Goal: Navigation & Orientation: Find specific page/section

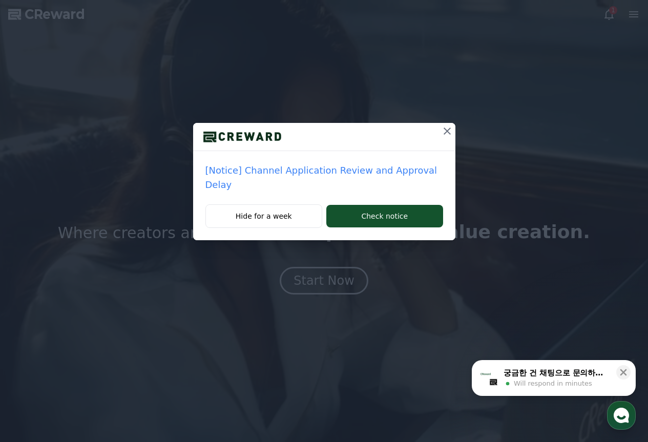
click at [307, 169] on p "[Notice] Channel Application Review and Approval Delay" at bounding box center [325, 177] width 238 height 29
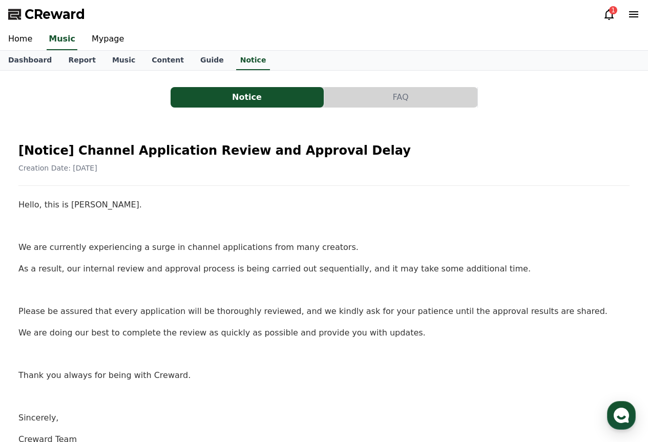
click at [611, 16] on icon at bounding box center [609, 14] width 12 height 12
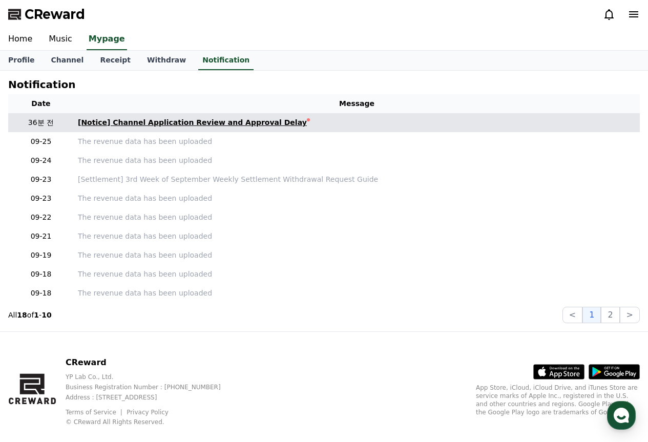
click at [224, 122] on div "[Notice] Channel Application Review and Approval Delay" at bounding box center [192, 122] width 229 height 11
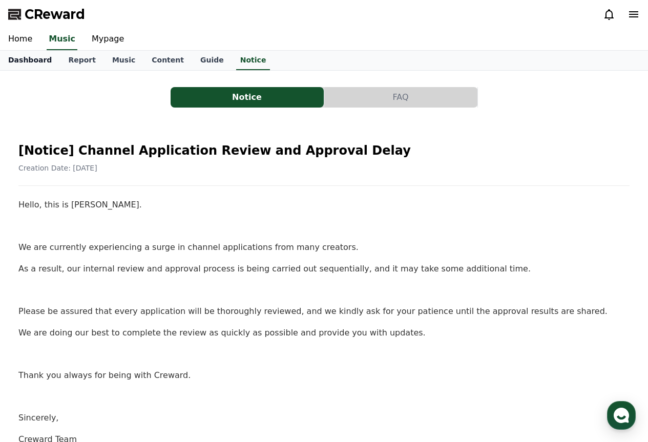
click at [32, 52] on link "Dashboard" at bounding box center [30, 60] width 60 height 19
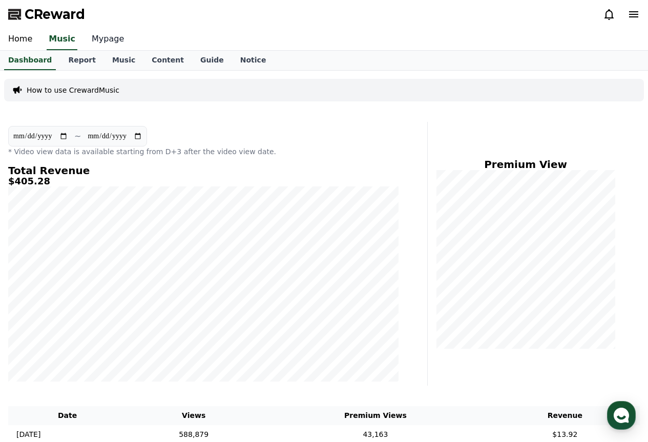
click at [115, 49] on link "Mypage" at bounding box center [108, 40] width 49 height 22
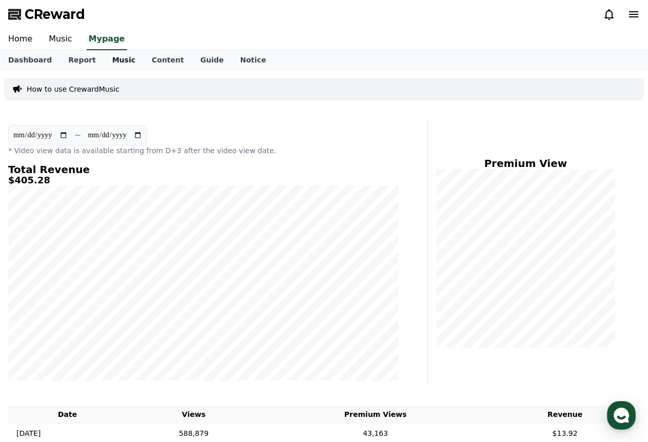
select select "**********"
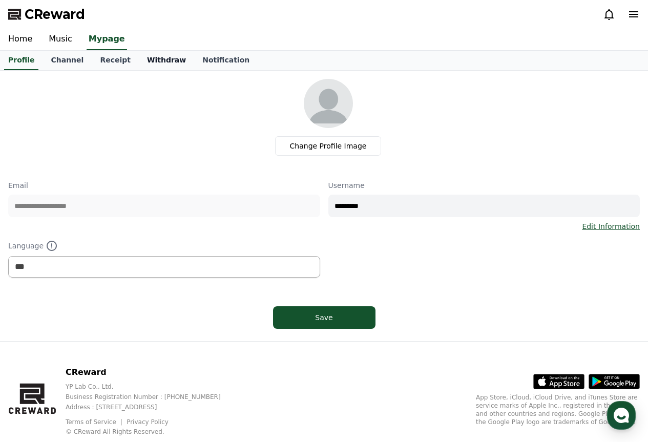
click at [144, 61] on link "Withdraw" at bounding box center [166, 60] width 55 height 19
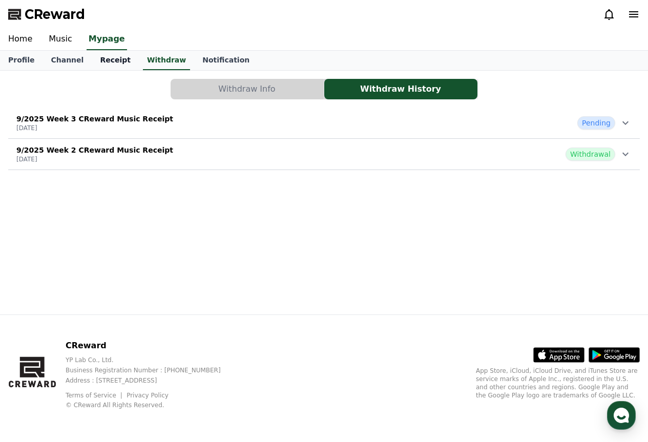
click at [112, 59] on link "Receipt" at bounding box center [115, 60] width 47 height 19
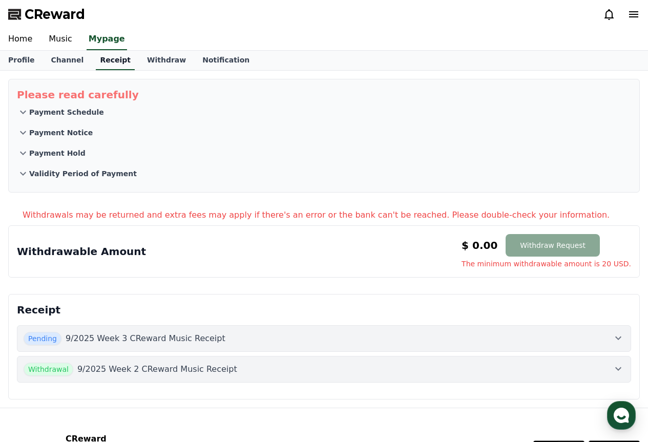
click at [112, 59] on link "Receipt" at bounding box center [115, 60] width 39 height 19
click at [169, 53] on link "Withdraw" at bounding box center [166, 60] width 55 height 19
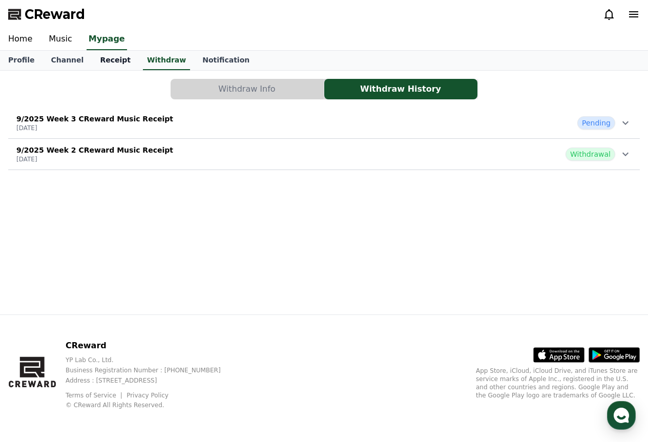
click at [113, 59] on link "Receipt" at bounding box center [115, 60] width 47 height 19
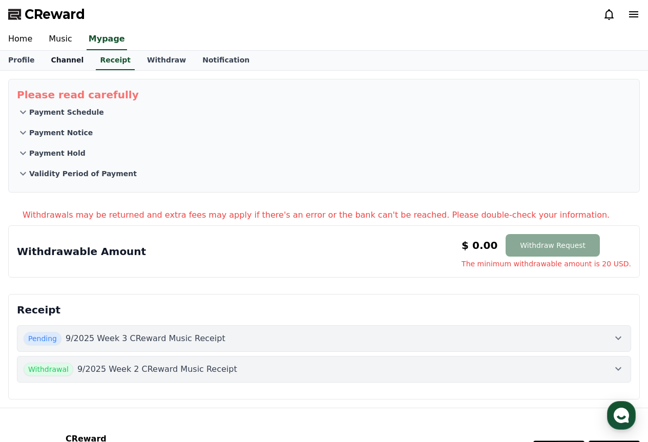
click at [76, 59] on link "Channel" at bounding box center [67, 60] width 49 height 19
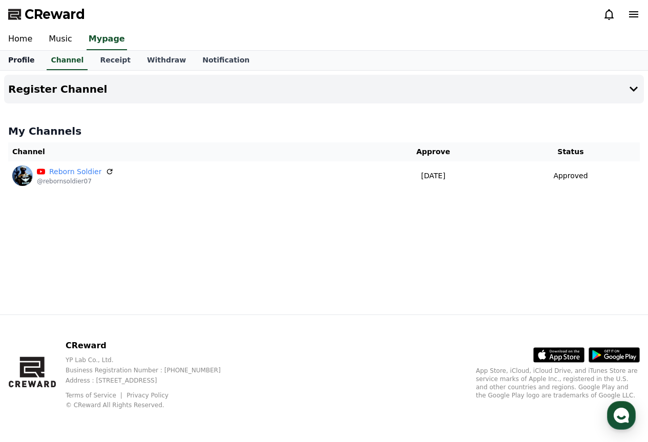
click at [38, 64] on link "Profile" at bounding box center [21, 60] width 43 height 19
select select "**********"
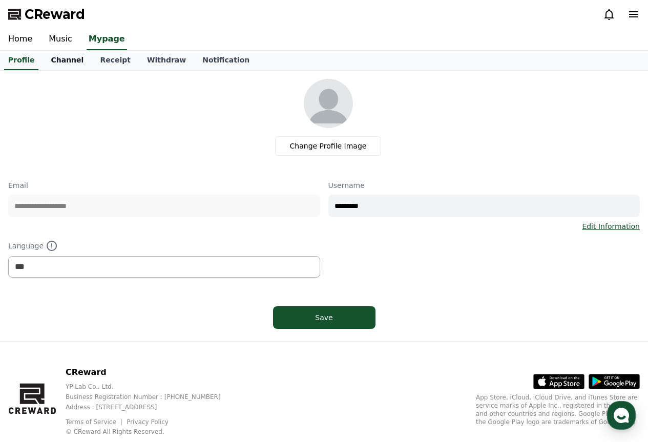
click at [80, 62] on link "Channel" at bounding box center [67, 60] width 49 height 19
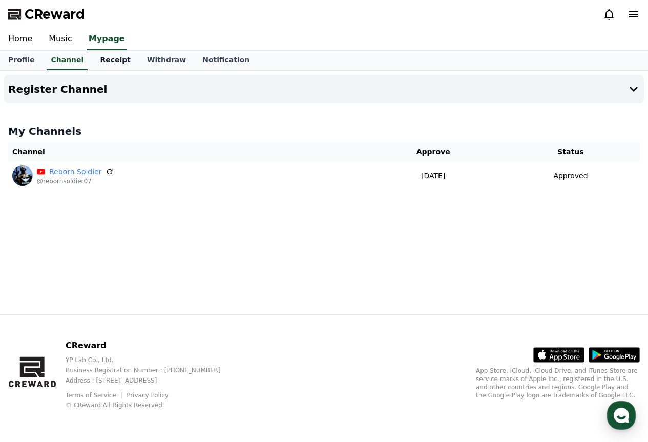
click at [92, 64] on link "Receipt" at bounding box center [115, 60] width 47 height 19
